Goal: Information Seeking & Learning: Understand process/instructions

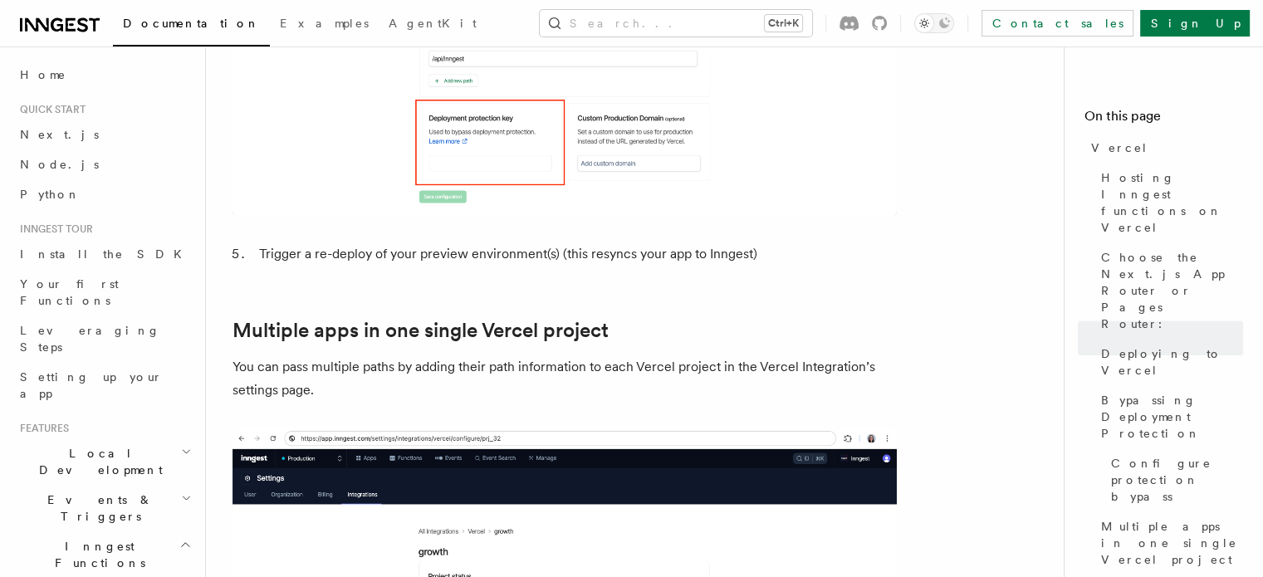
scroll to position [811, 0]
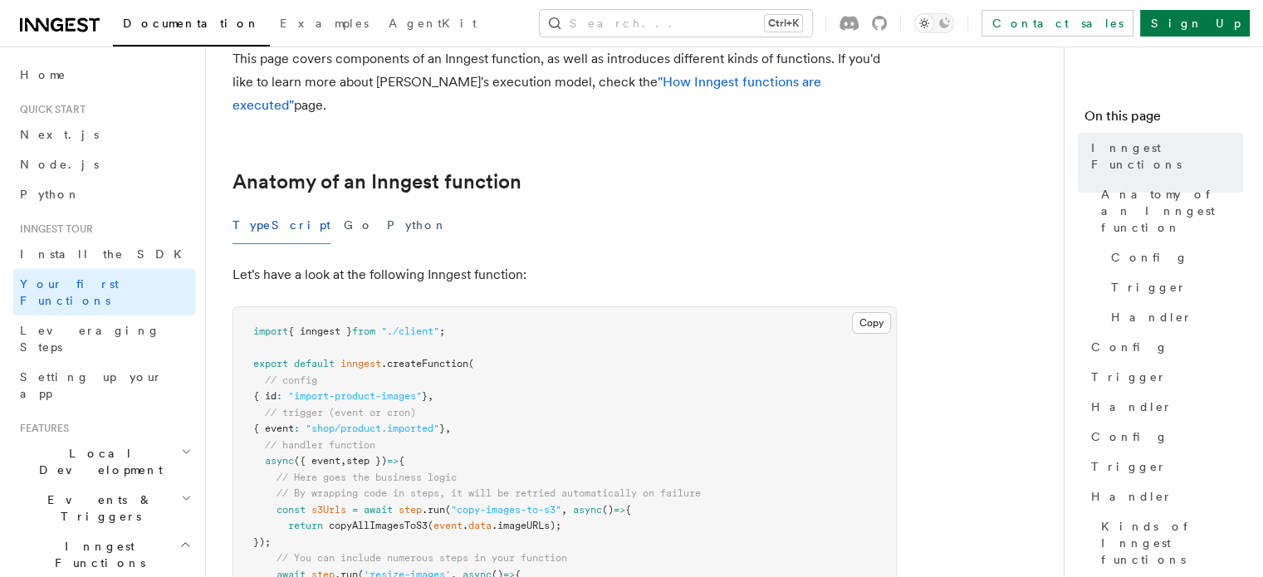
scroll to position [86, 0]
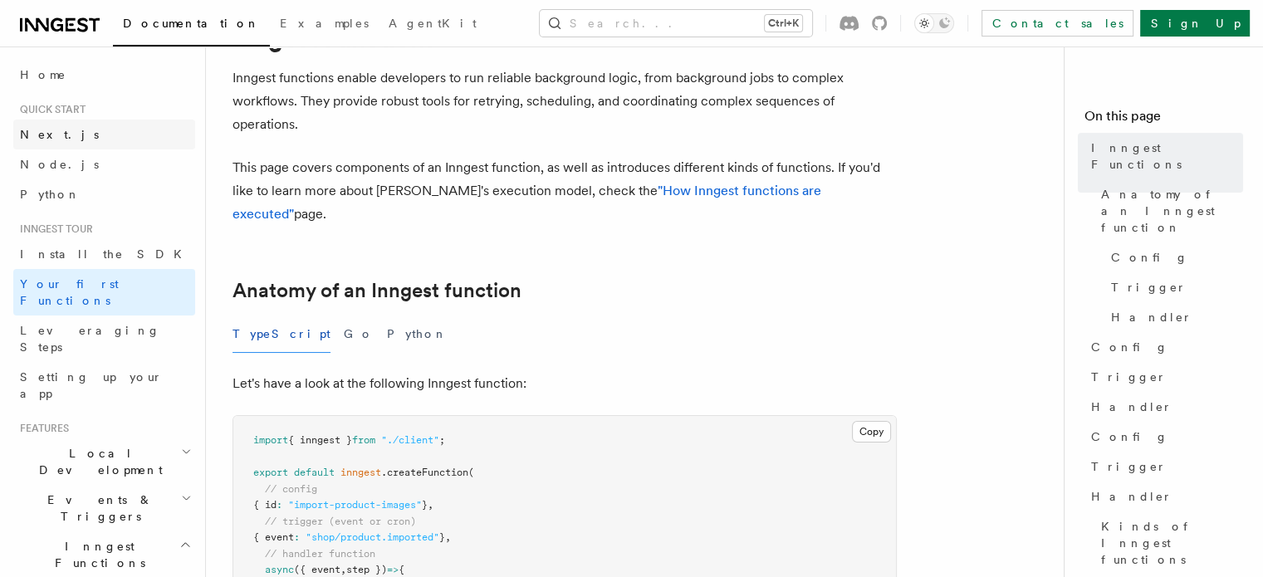
click at [71, 142] on link "Next.js" at bounding box center [104, 135] width 182 height 30
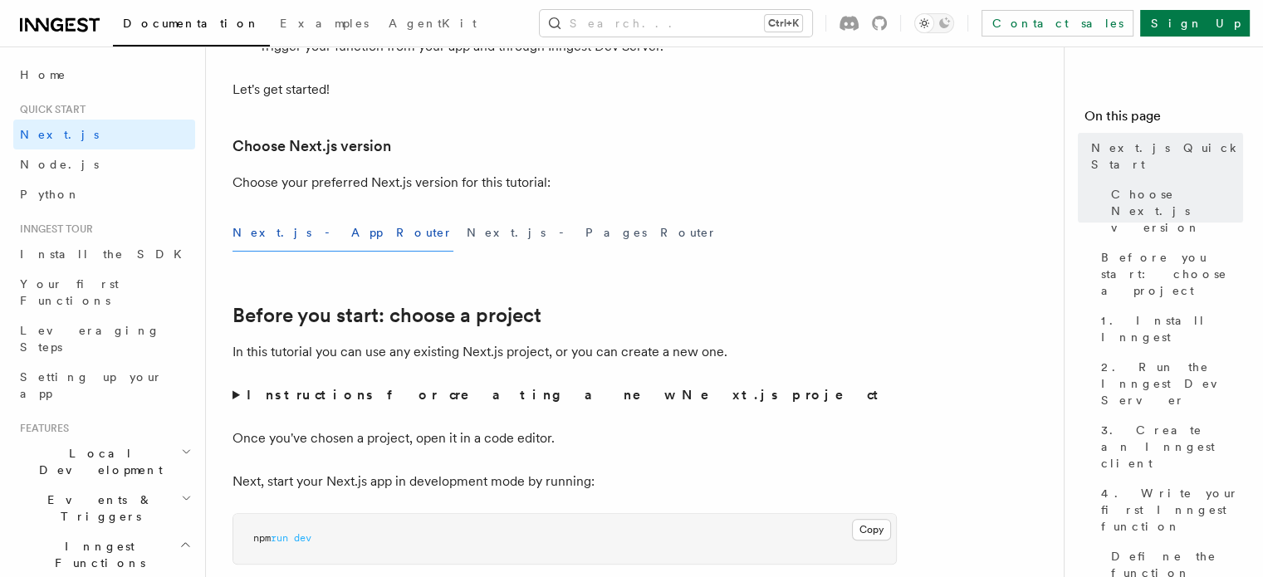
scroll to position [331, 0]
click at [628, 321] on h2 "Before you start: choose a project" at bounding box center [565, 314] width 665 height 23
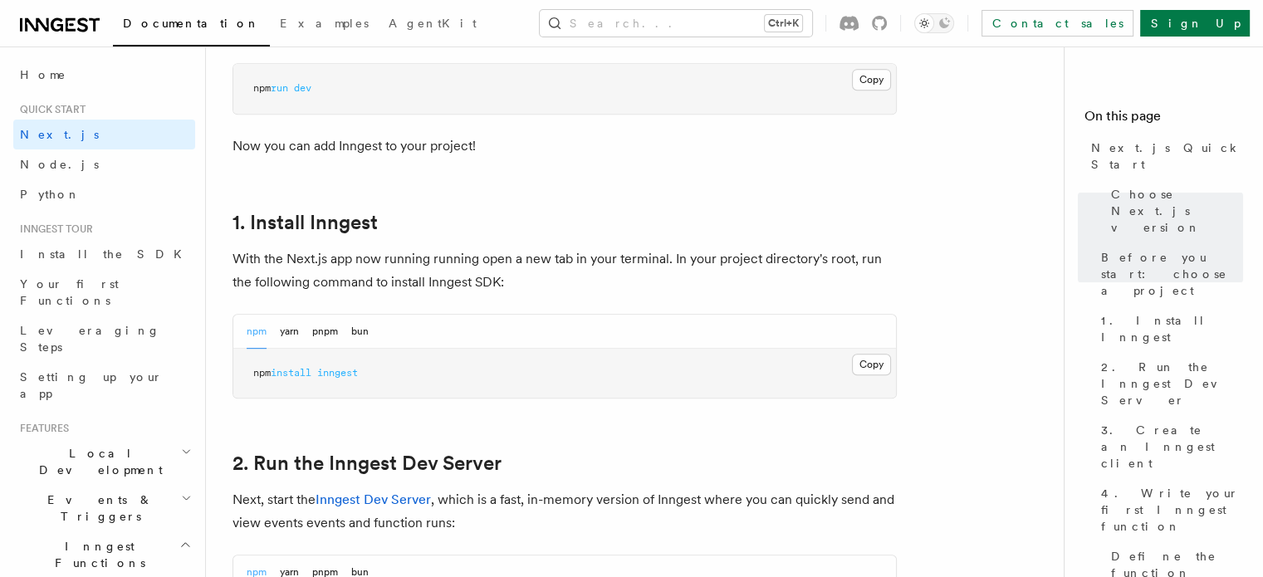
scroll to position [781, 0]
click at [868, 367] on button "Copy Copied" at bounding box center [871, 365] width 39 height 22
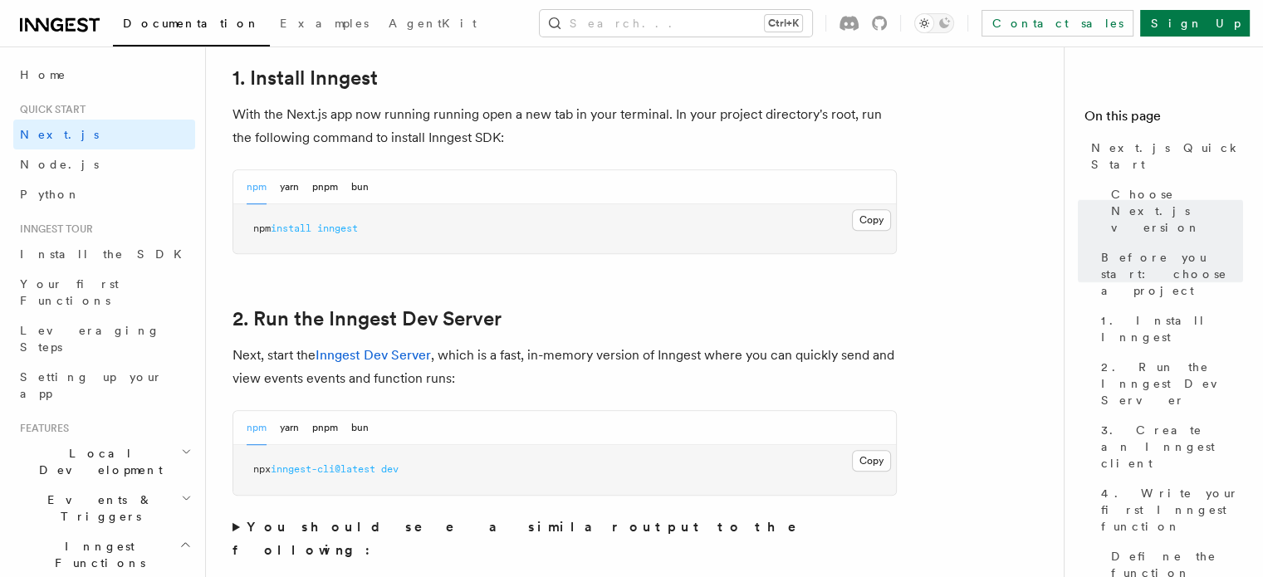
scroll to position [1113, 0]
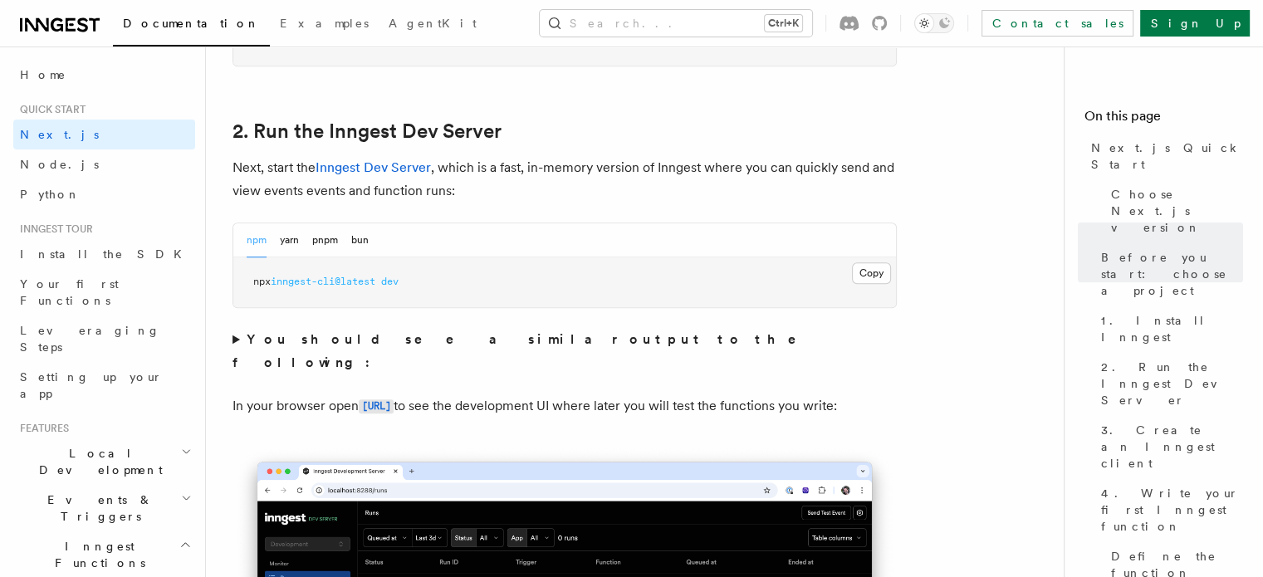
click at [234, 337] on summary "You should see a similar output to the following:" at bounding box center [565, 351] width 665 height 47
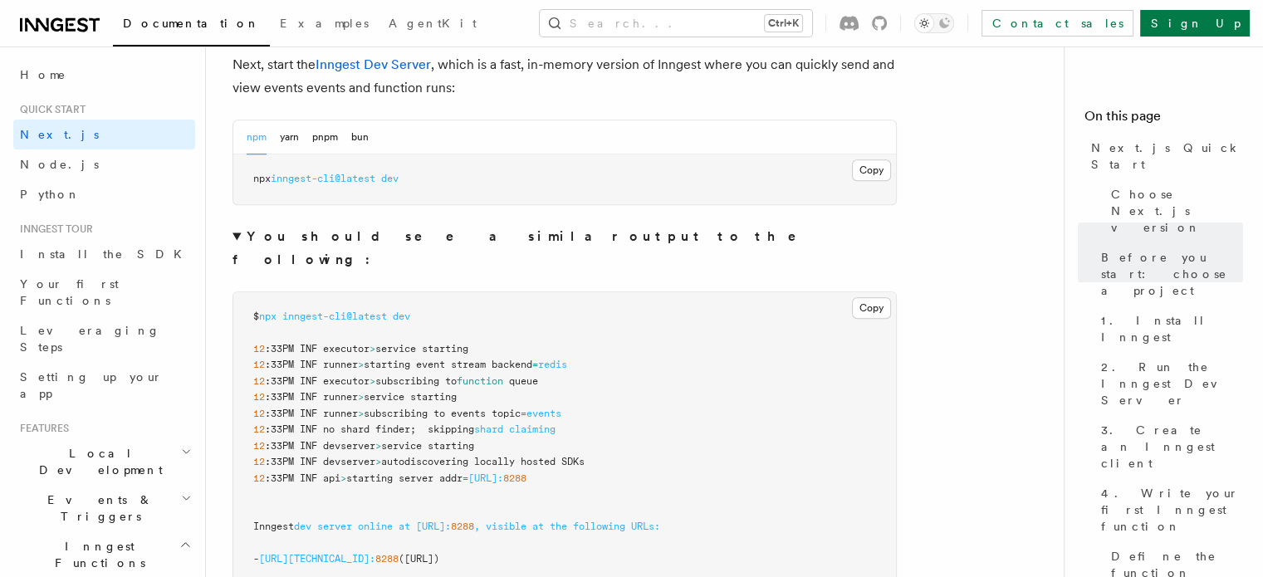
scroll to position [1279, 0]
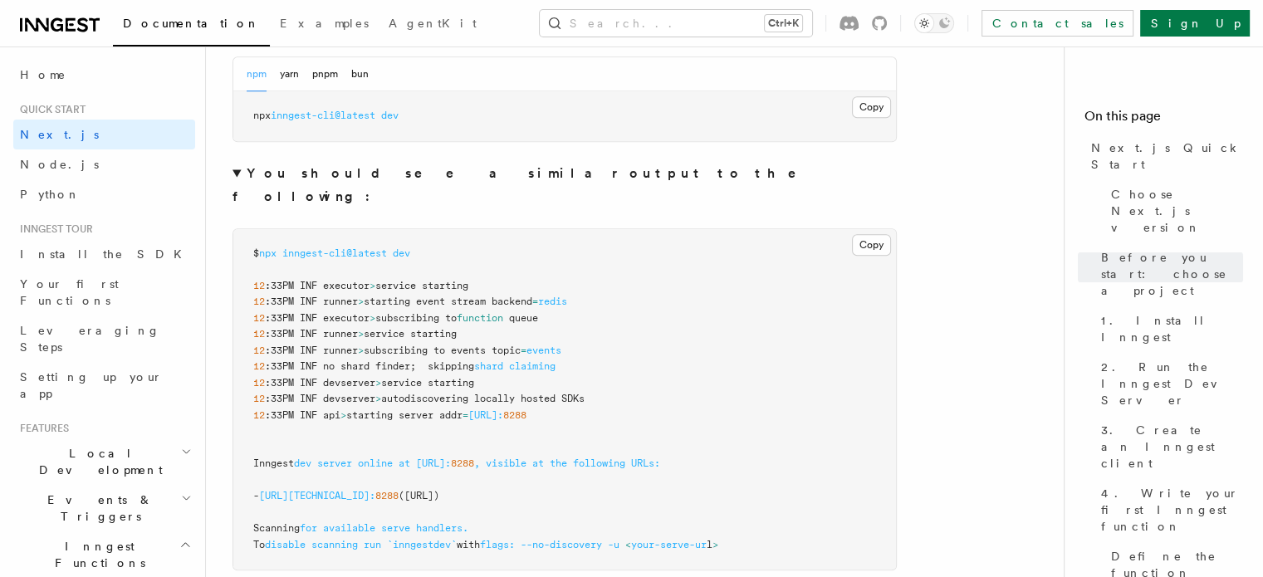
click at [267, 172] on strong "You should see a similar output to the following:" at bounding box center [526, 184] width 587 height 39
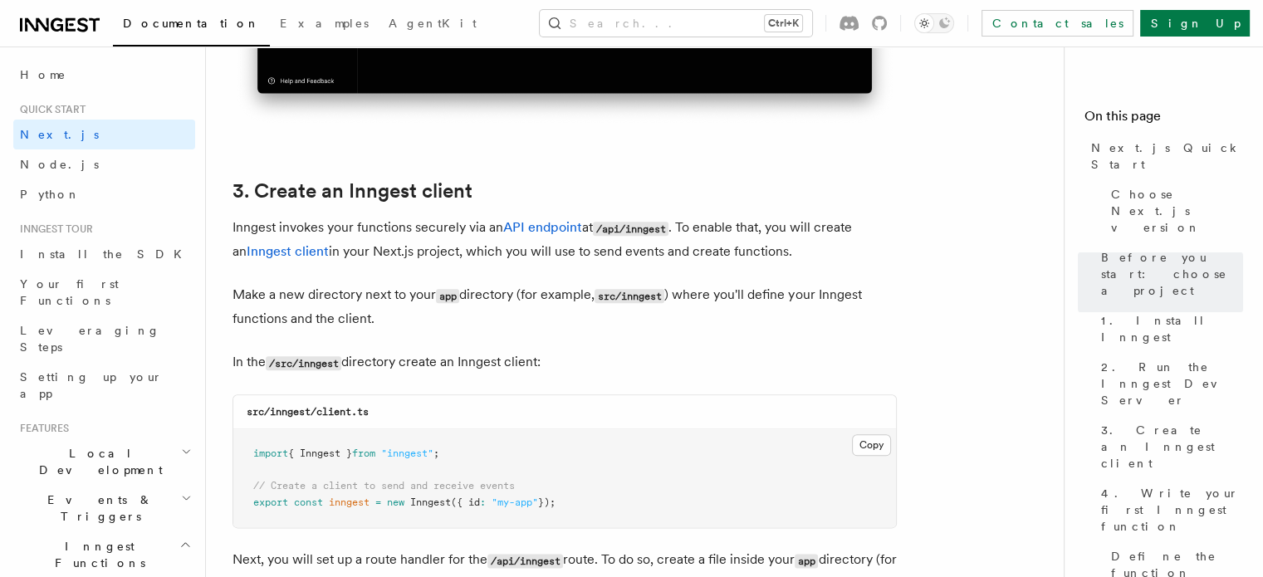
scroll to position [1861, 0]
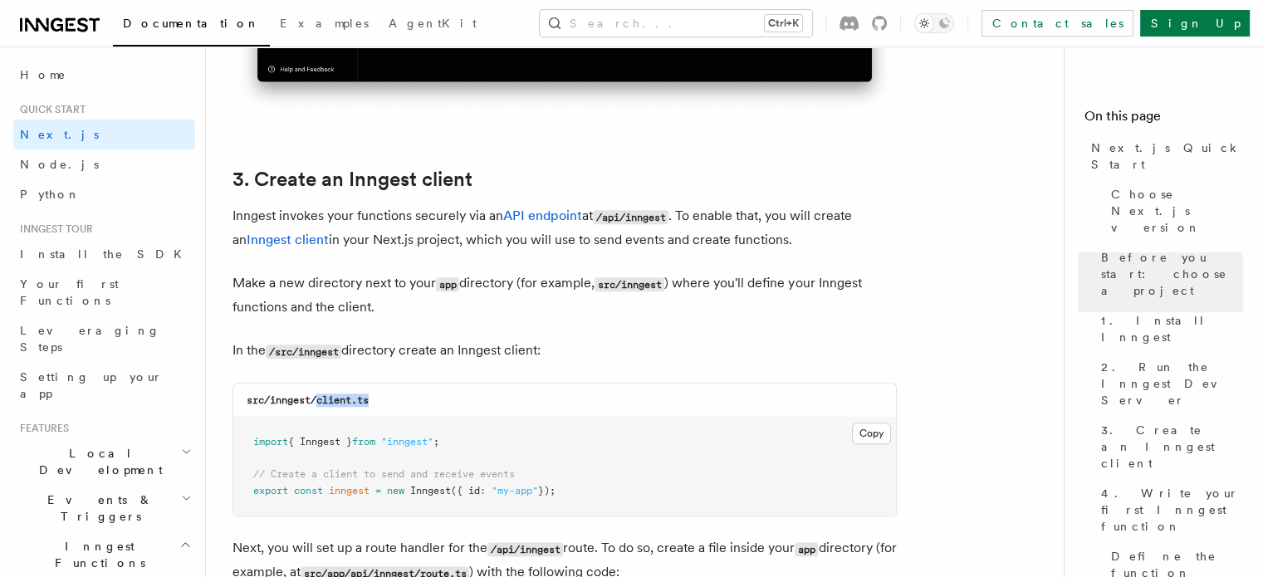
drag, startPoint x: 320, startPoint y: 403, endPoint x: 405, endPoint y: 405, distance: 84.7
click at [405, 405] on div "src/inngest/client.ts" at bounding box center [564, 401] width 663 height 34
copy code "client.ts"
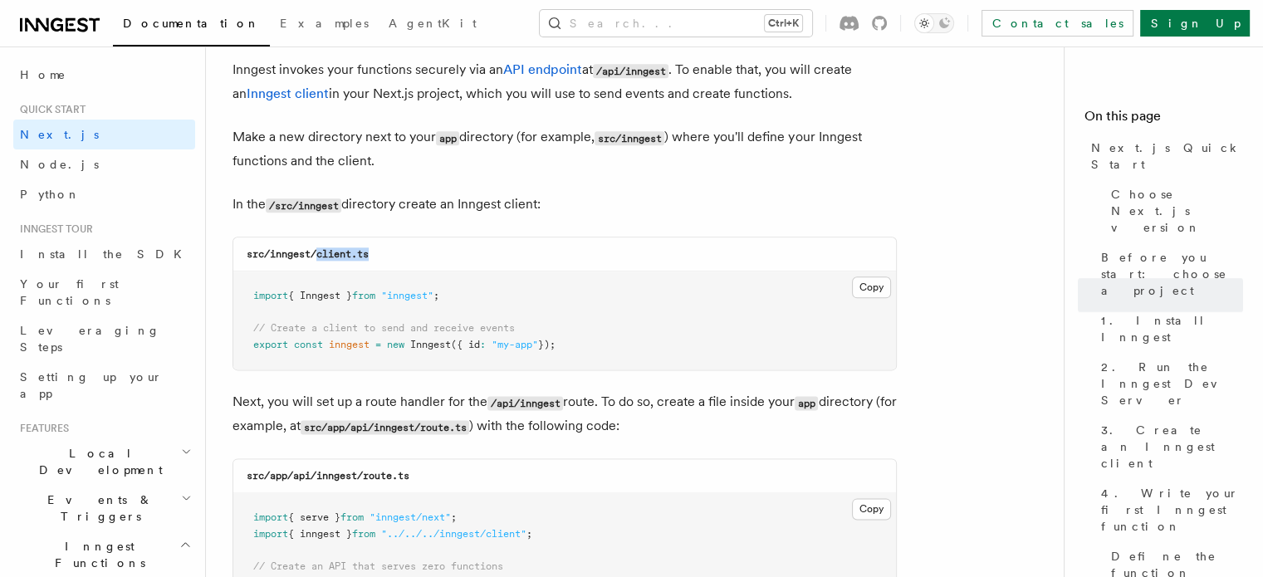
scroll to position [2027, 0]
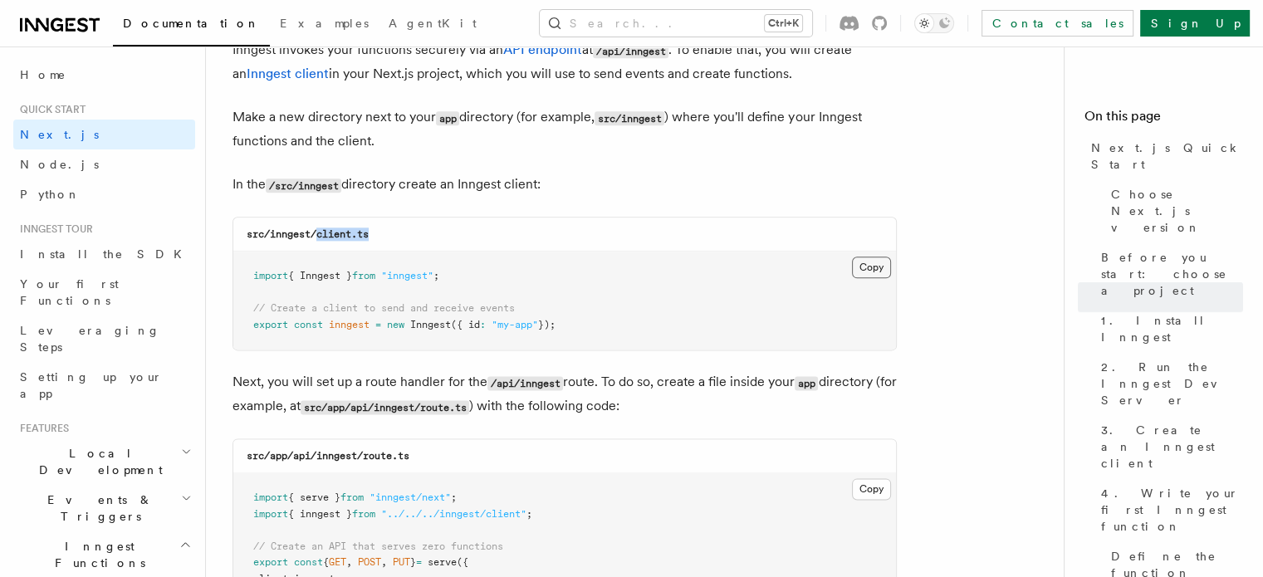
click at [885, 267] on button "Copy Copied" at bounding box center [871, 268] width 39 height 22
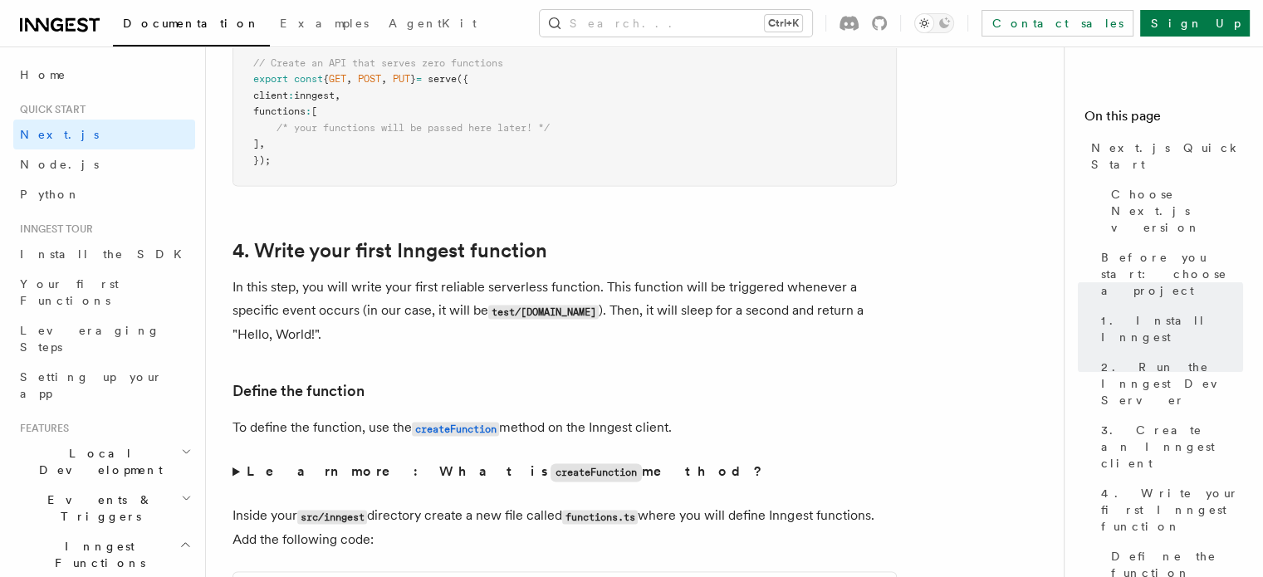
scroll to position [2382, 0]
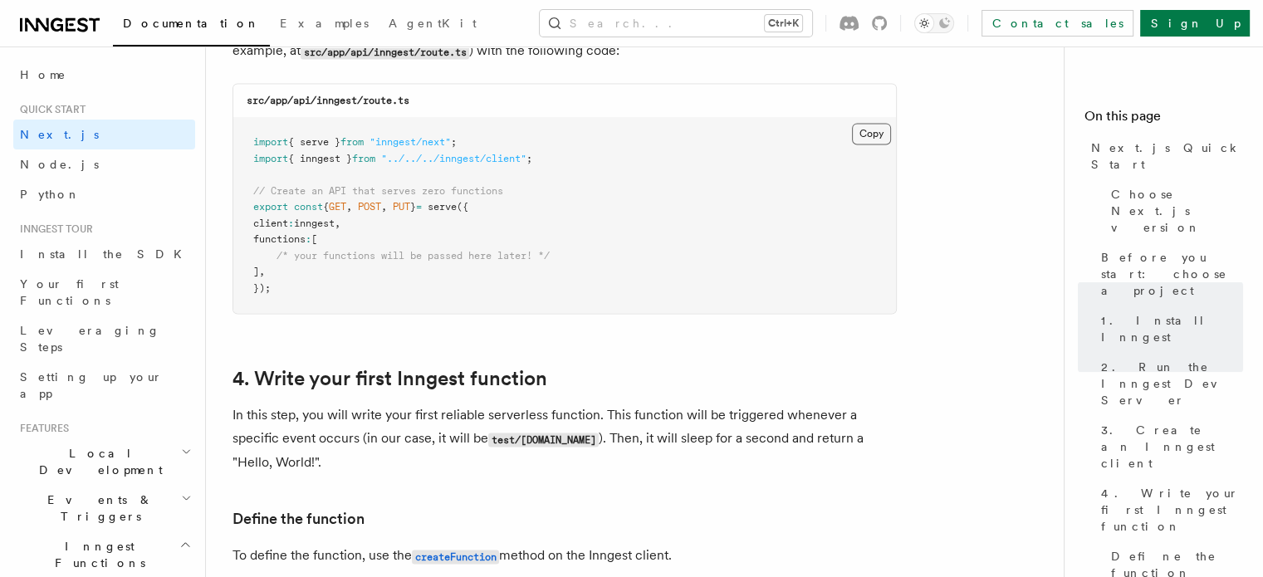
click at [868, 135] on button "Copy Copied" at bounding box center [871, 134] width 39 height 22
click at [857, 135] on button "Copy Copied" at bounding box center [871, 134] width 39 height 22
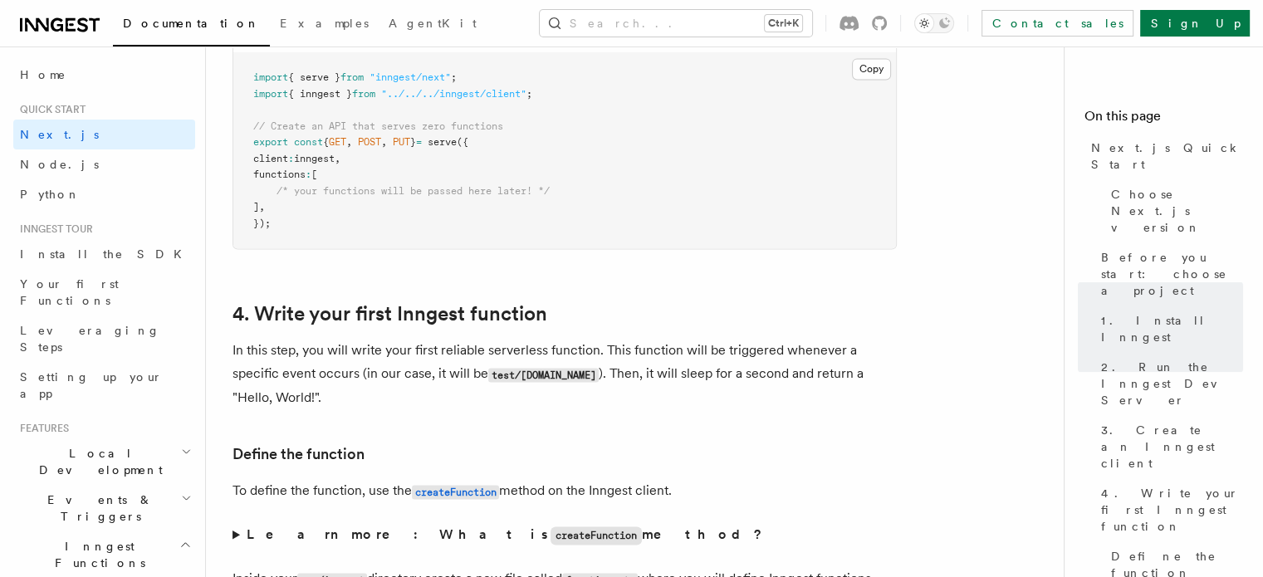
scroll to position [2465, 0]
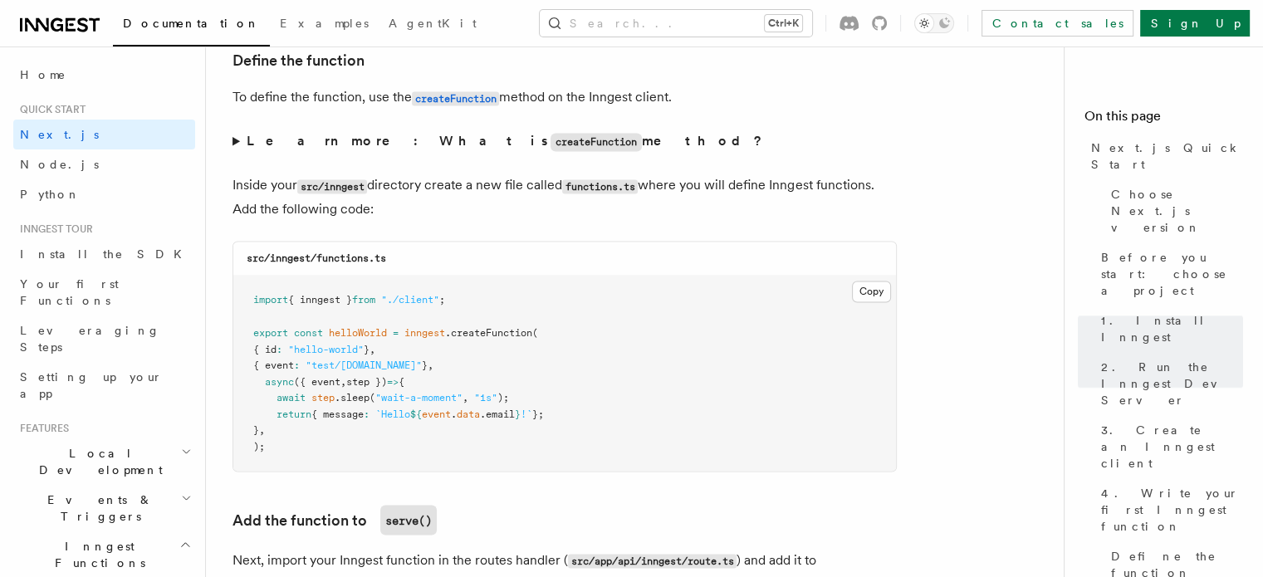
scroll to position [2881, 0]
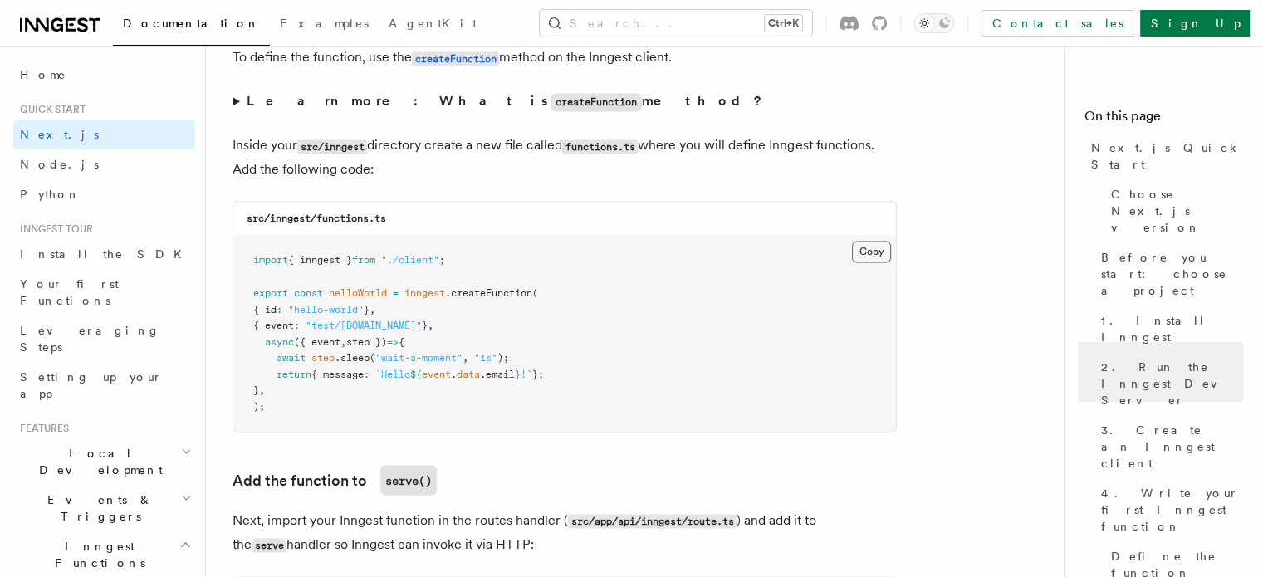
click at [869, 249] on button "Copy Copied" at bounding box center [871, 252] width 39 height 22
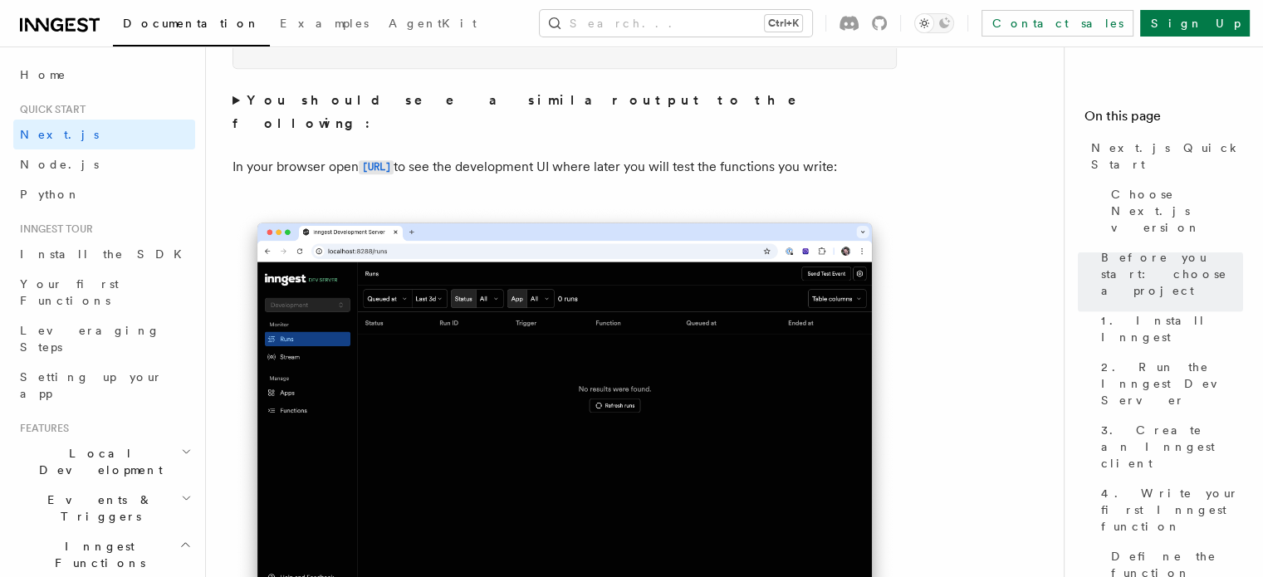
scroll to position [1080, 0]
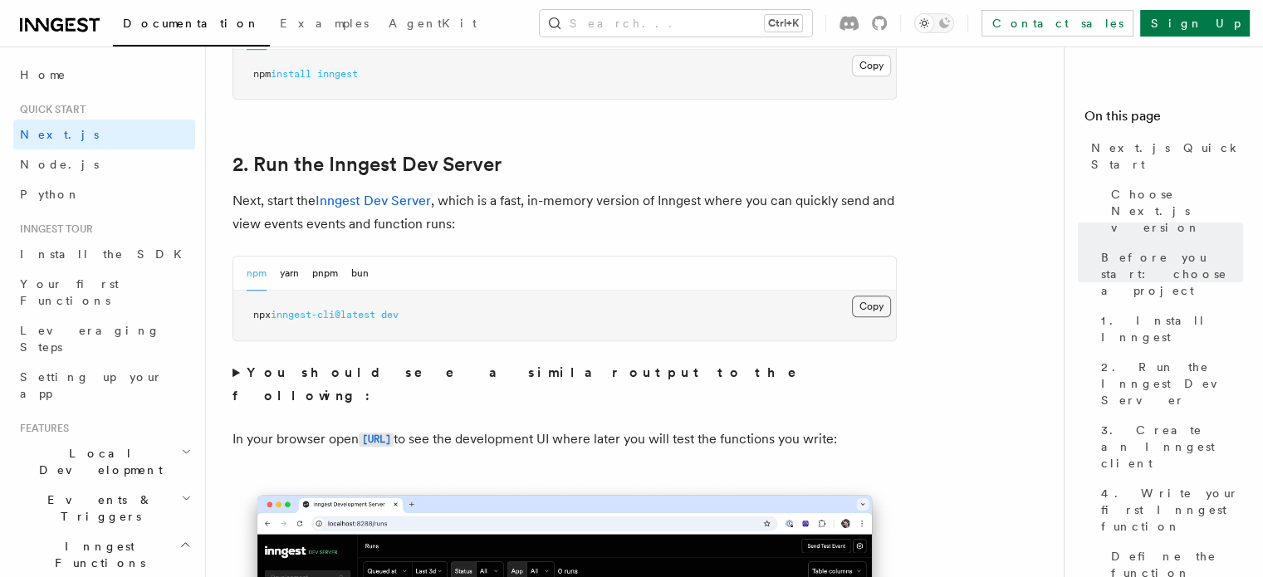
click at [878, 309] on button "Copy Copied" at bounding box center [871, 307] width 39 height 22
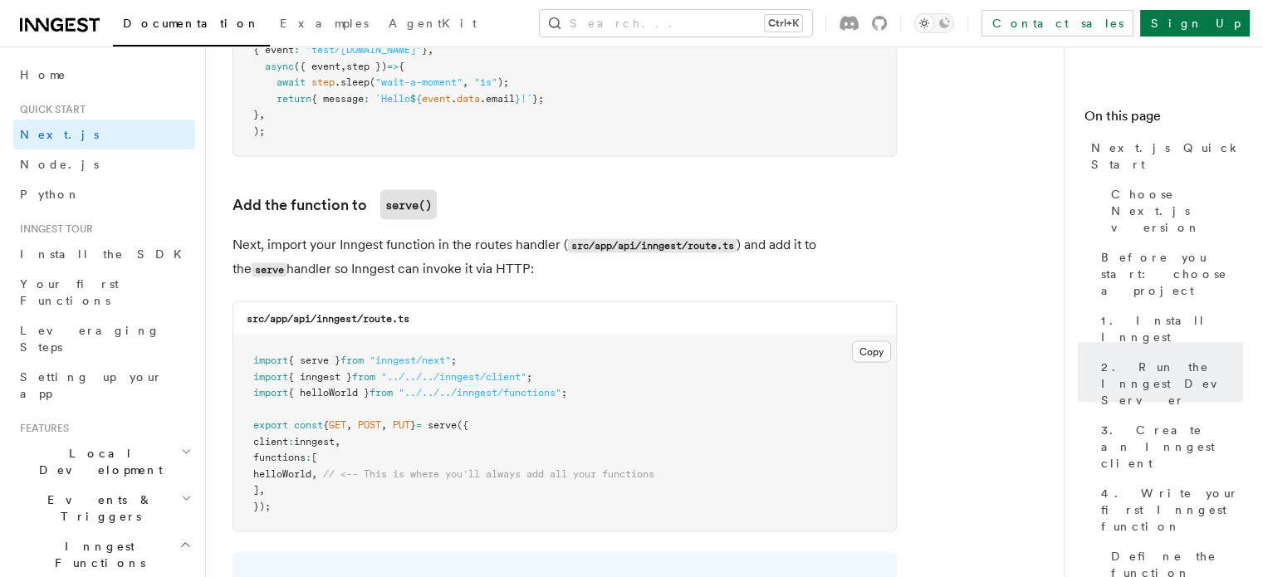
scroll to position [3239, 0]
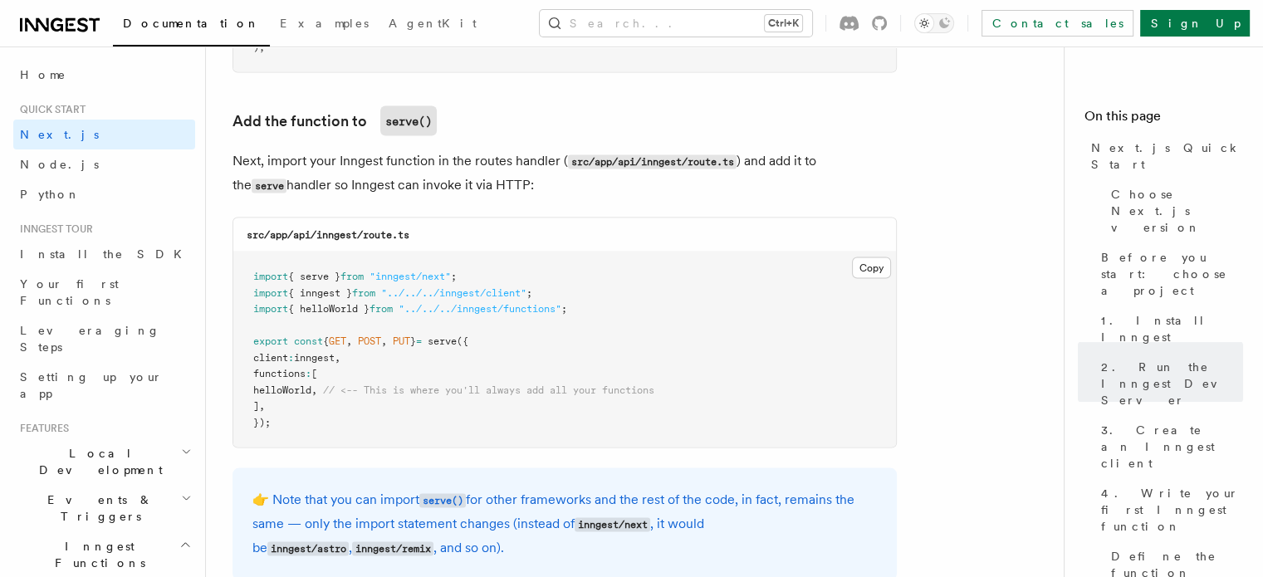
click at [289, 393] on span "helloWorld" at bounding box center [282, 391] width 58 height 12
copy span "helloWorld"
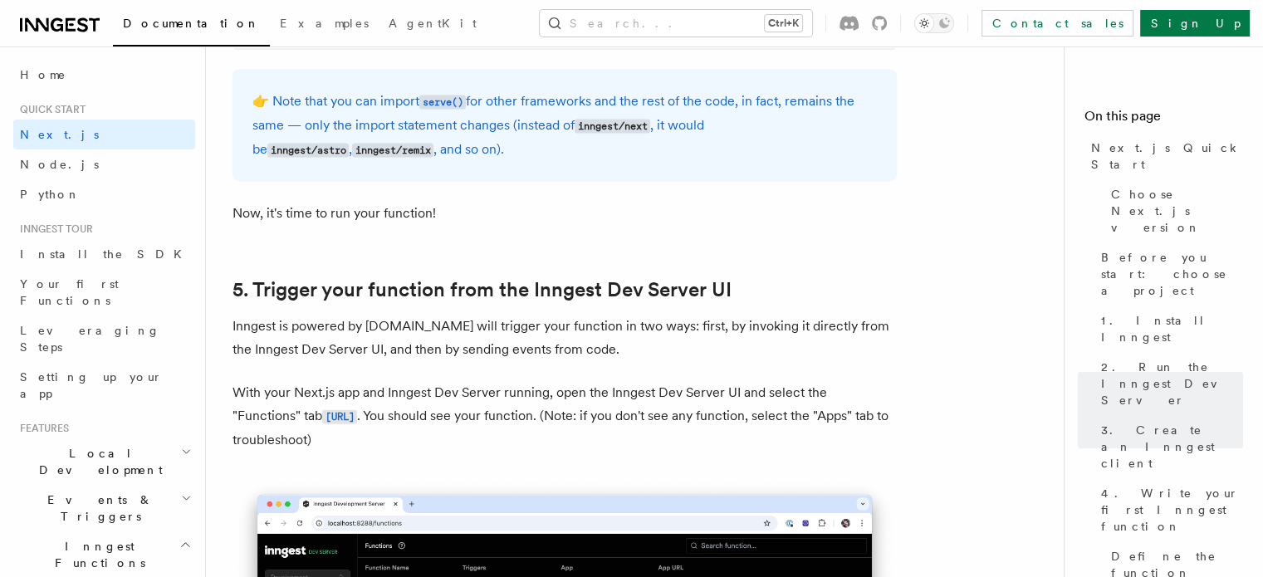
scroll to position [3655, 0]
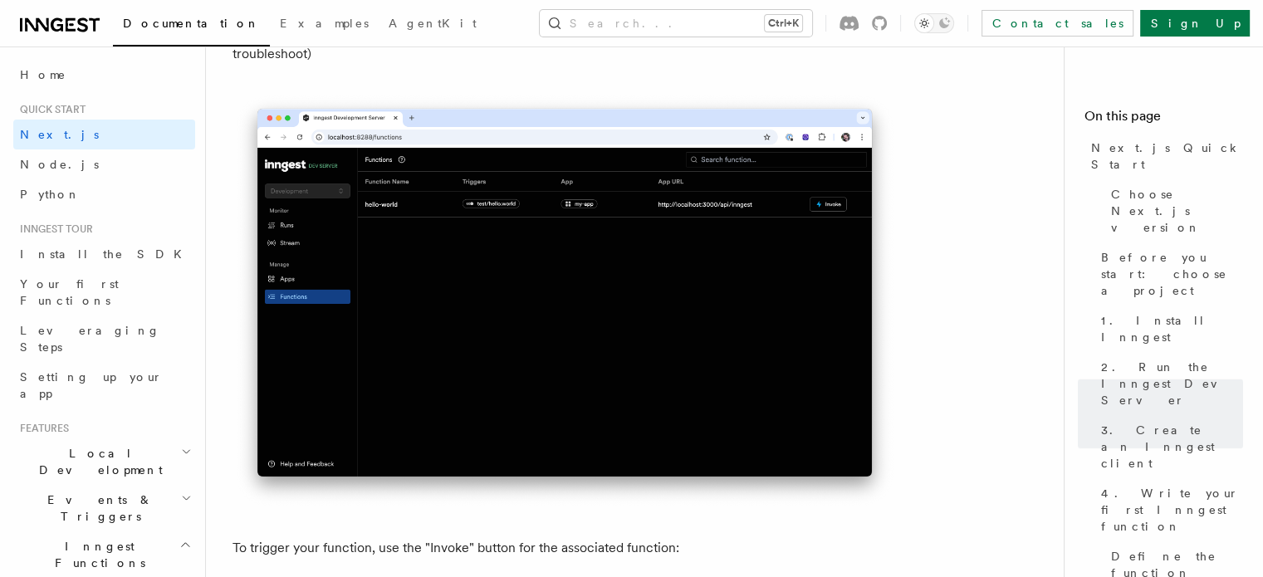
scroll to position [4070, 0]
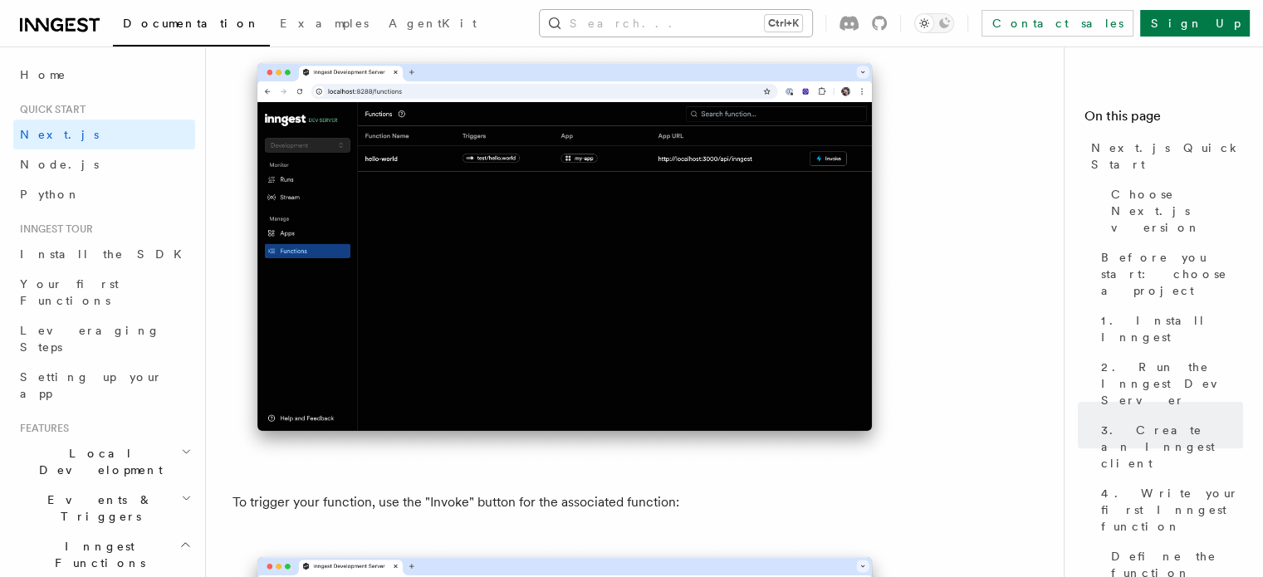
click at [689, 27] on button "Search... Ctrl+K" at bounding box center [676, 23] width 272 height 27
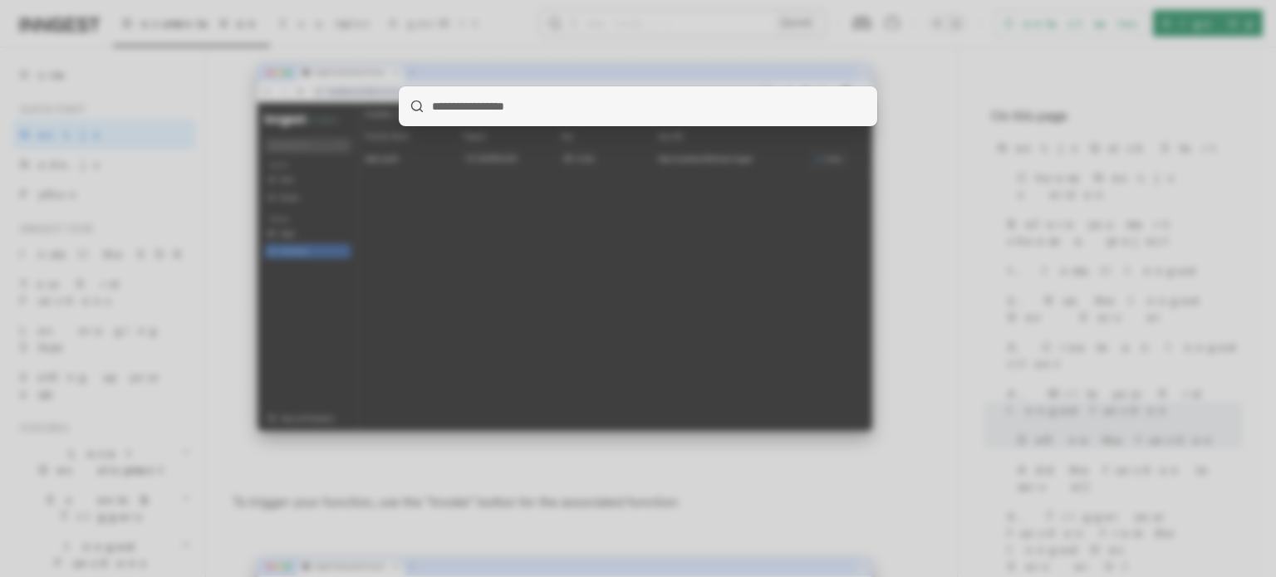
click at [689, 27] on div at bounding box center [638, 288] width 1276 height 577
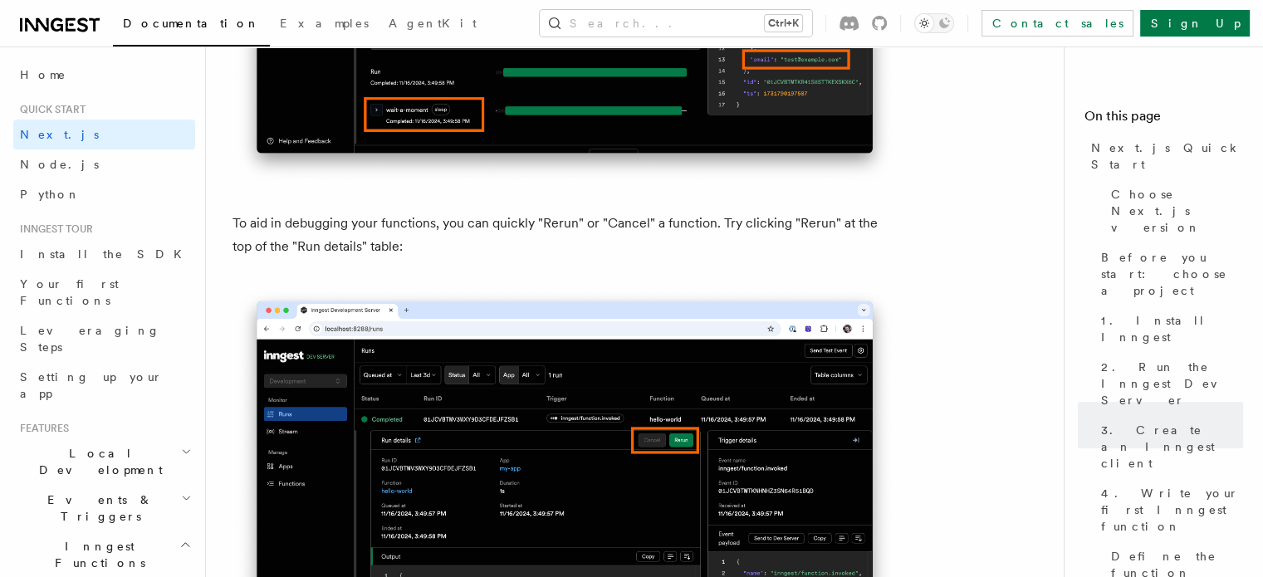
scroll to position [7636, 0]
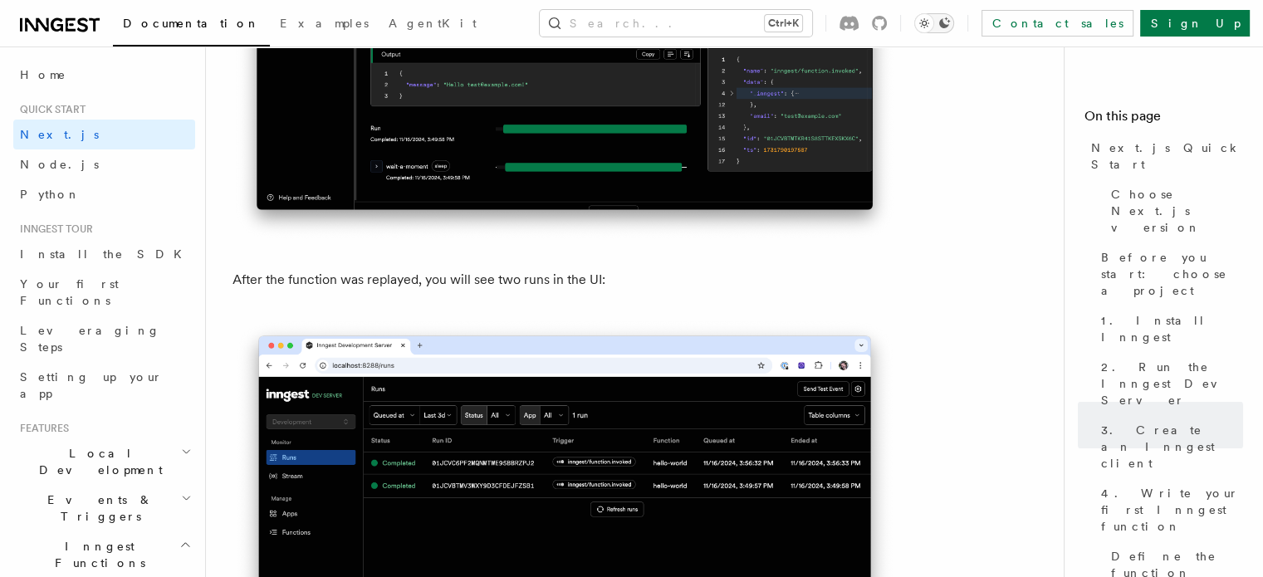
click at [951, 23] on icon "Toggle dark mode" at bounding box center [944, 23] width 13 height 13
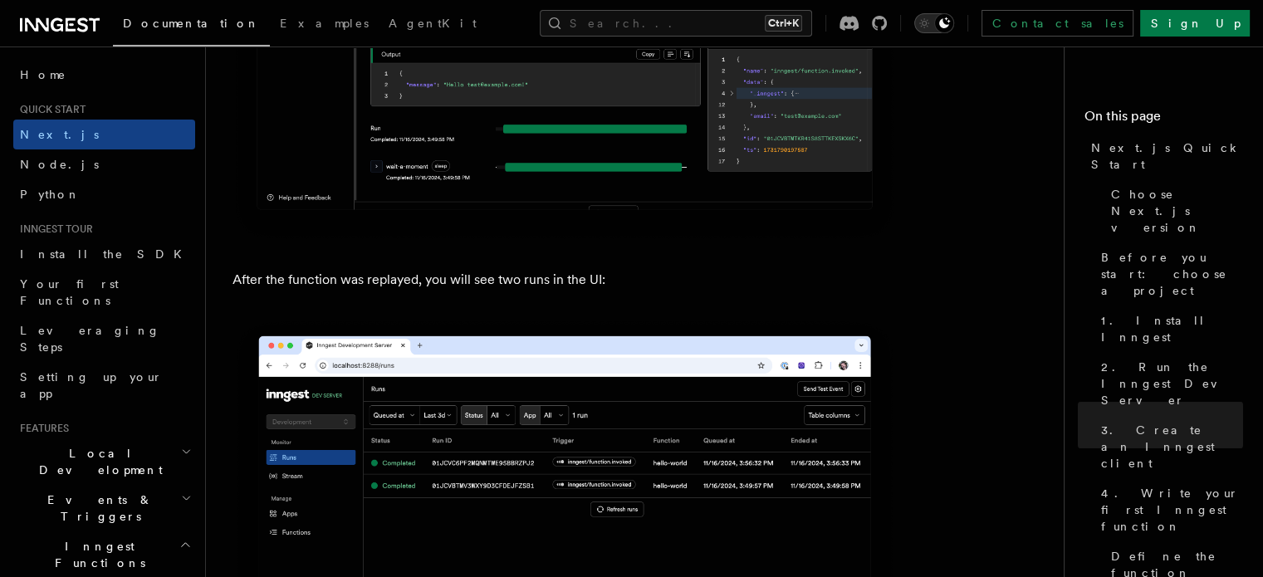
drag, startPoint x: 1050, startPoint y: 26, endPoint x: 1078, endPoint y: 37, distance: 30.2
click at [1078, 37] on div "Documentation Examples AgentKit Search... Ctrl+K Contact sales Sign Up" at bounding box center [631, 23] width 1263 height 47
click at [1087, 37] on div "Documentation Examples AgentKit Search... Ctrl+K Contact sales Sign Up" at bounding box center [631, 23] width 1263 height 47
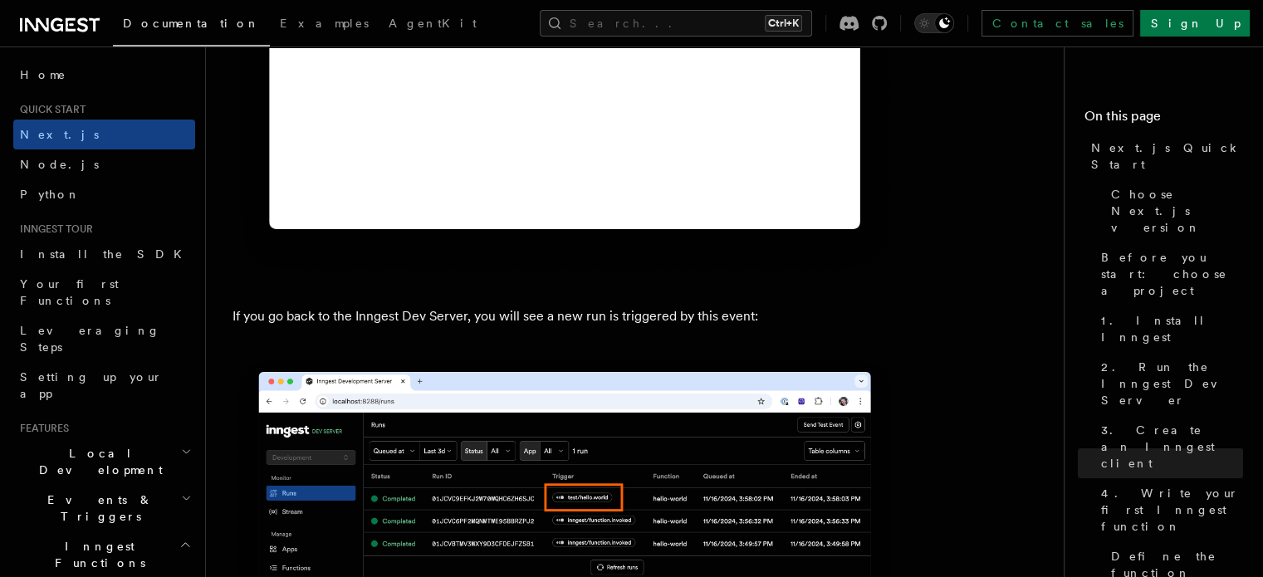
scroll to position [9739, 0]
